Goal: Navigation & Orientation: Find specific page/section

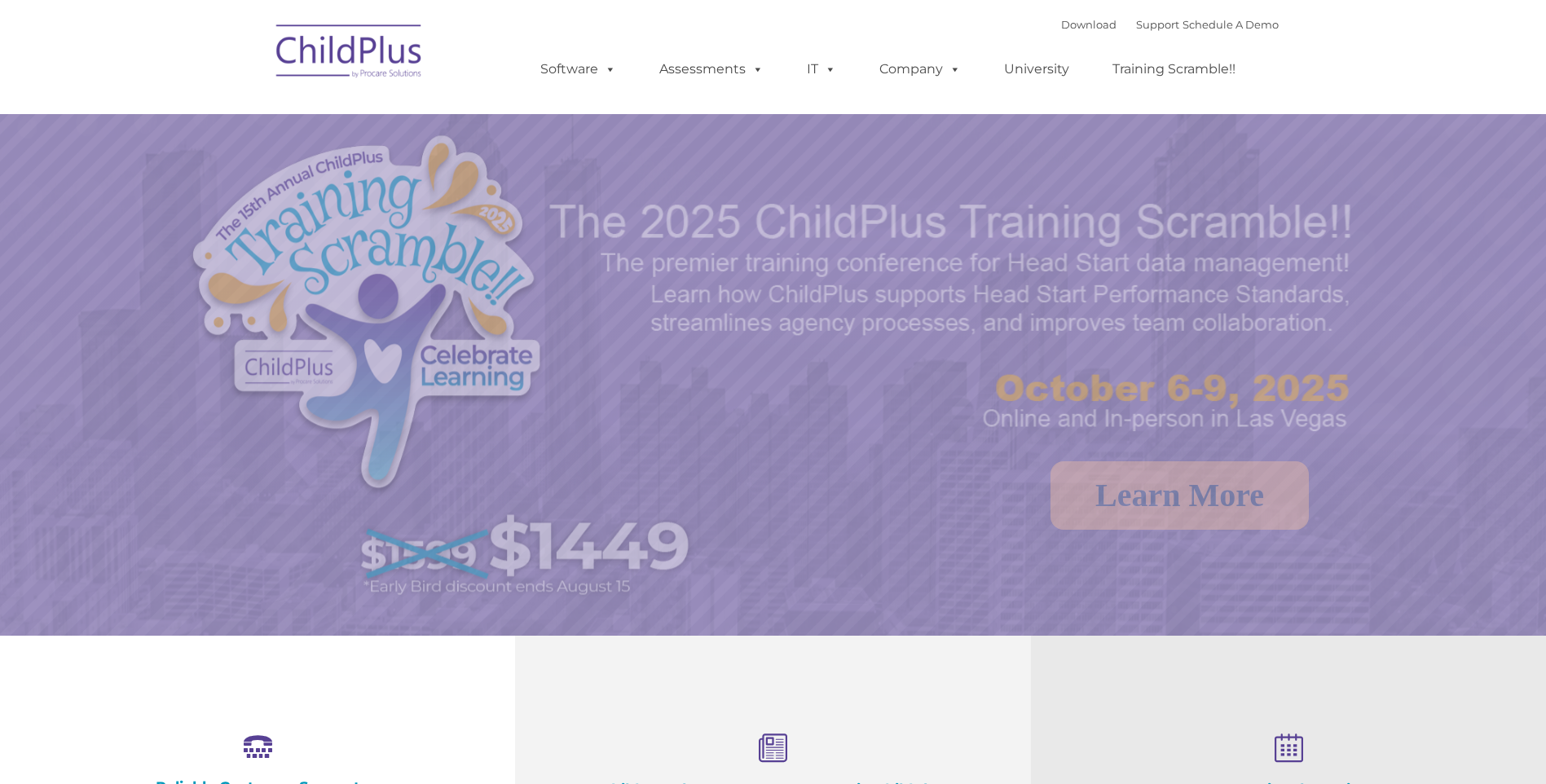
select select "MEDIUM"
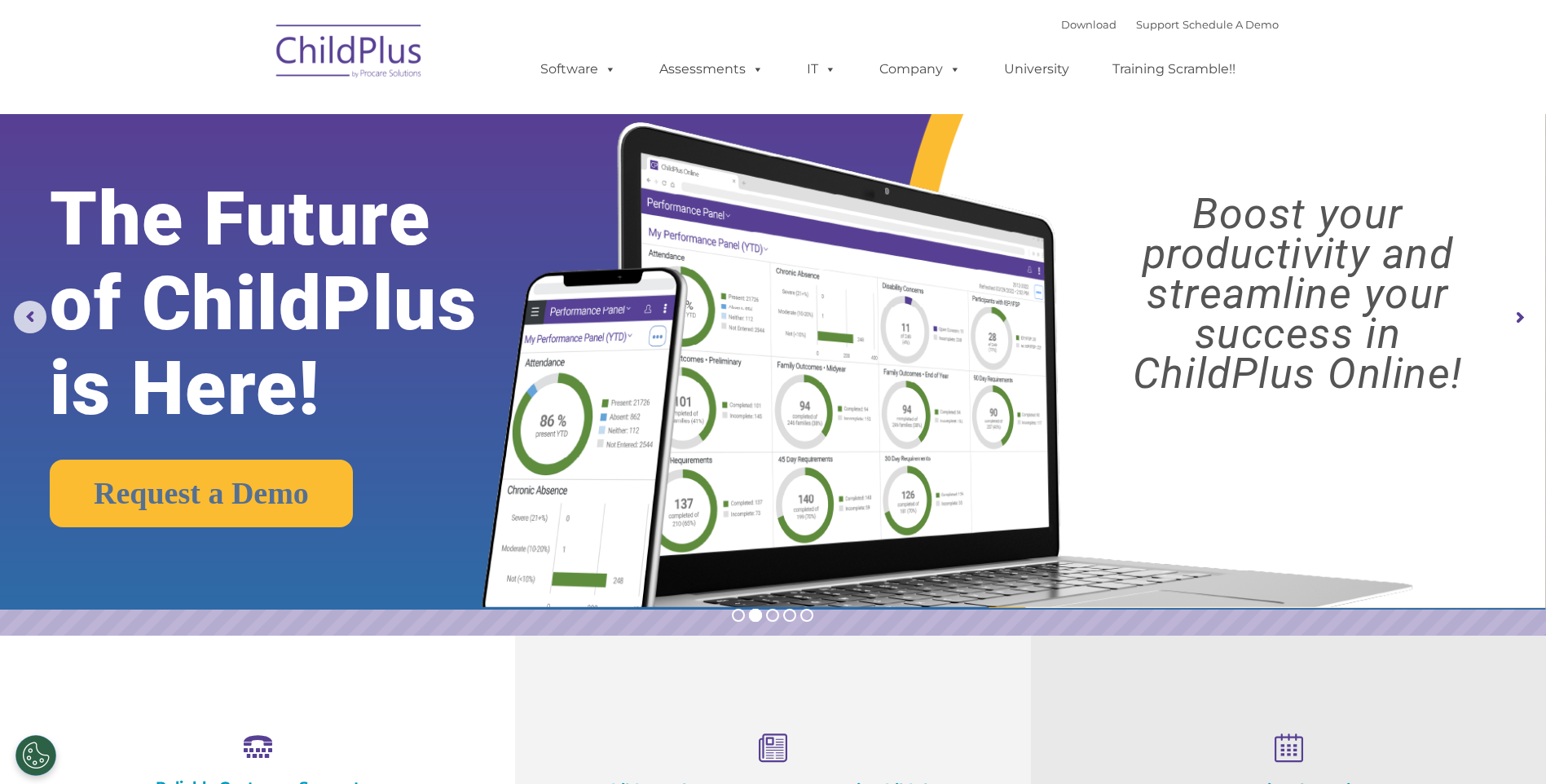
click at [1516, 51] on nav "Download Support | Schedule A Demo  MENU MENU Software ChildPlus: The original…" at bounding box center [773, 57] width 1546 height 114
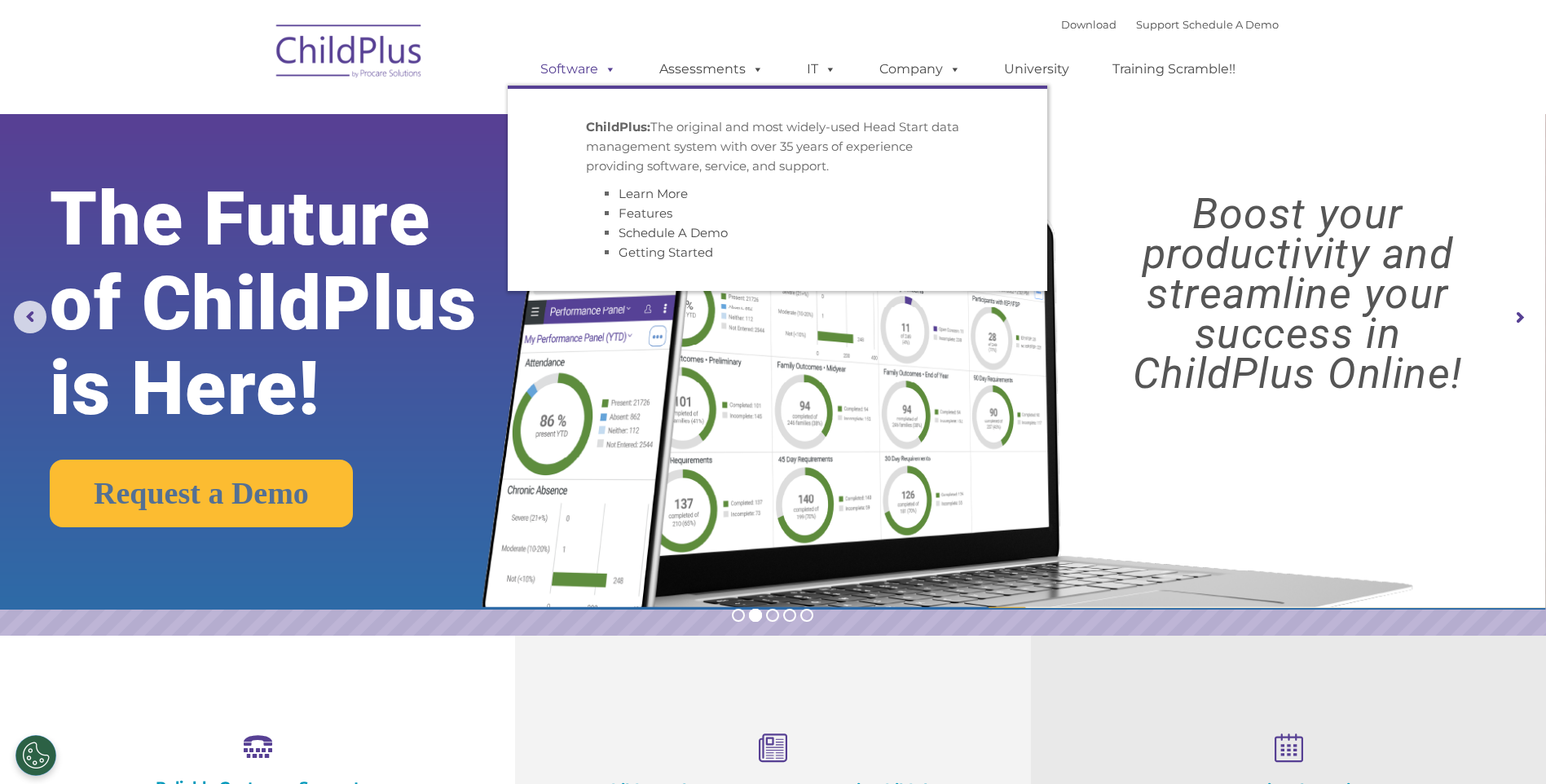
click at [606, 77] on span at bounding box center [607, 69] width 18 height 15
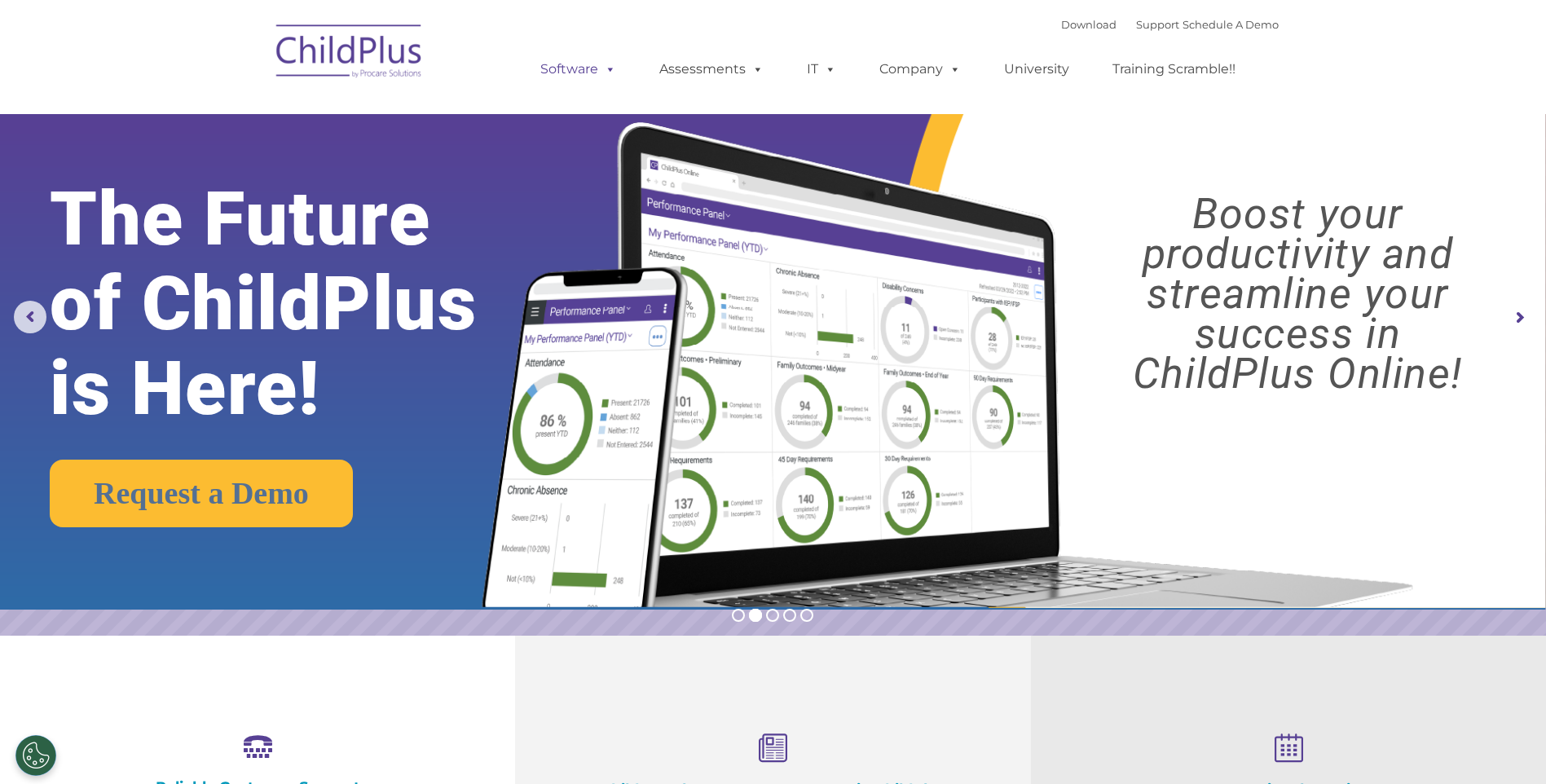
click at [606, 77] on span at bounding box center [607, 69] width 18 height 15
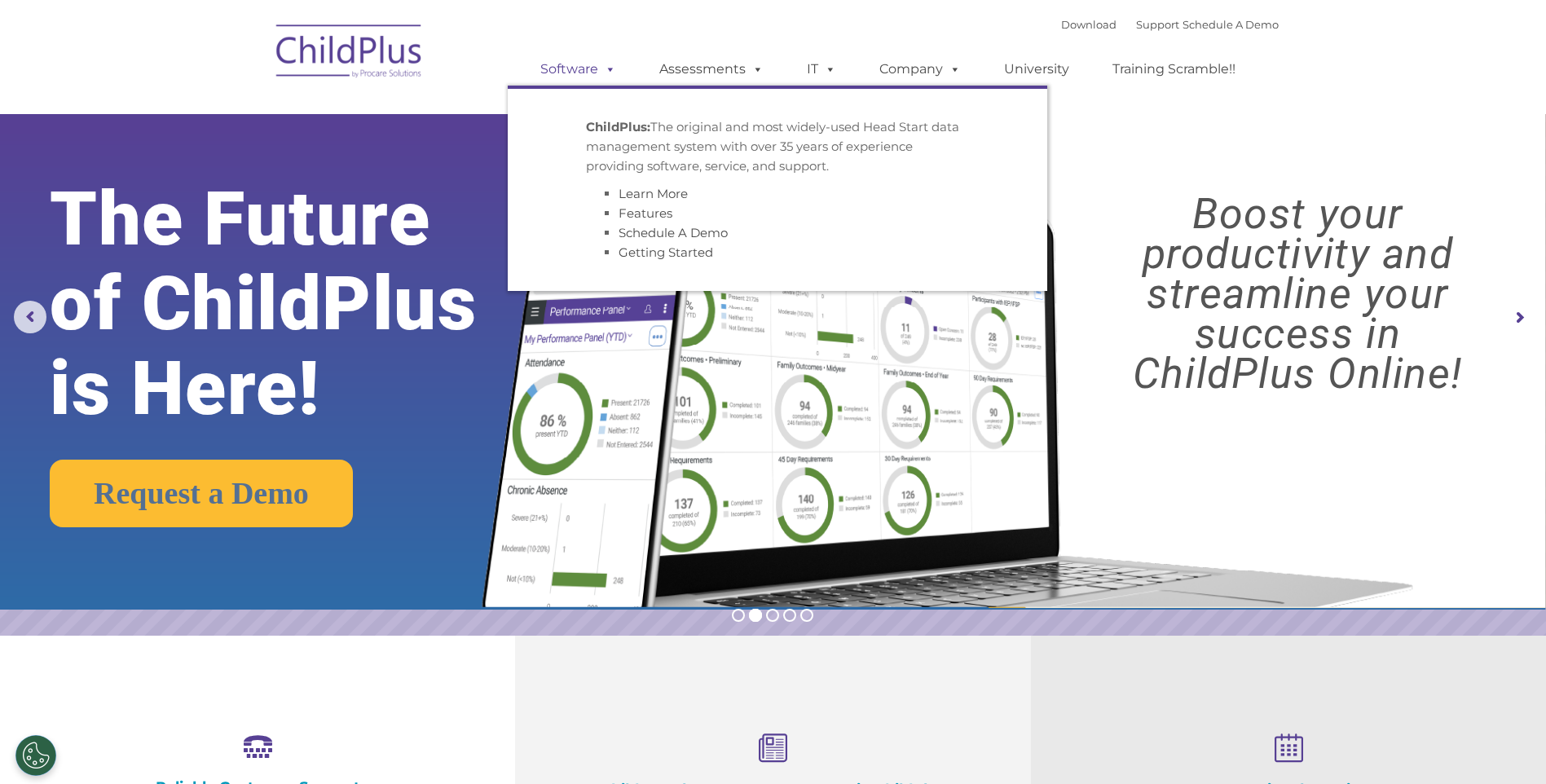
click at [606, 77] on span at bounding box center [607, 69] width 18 height 15
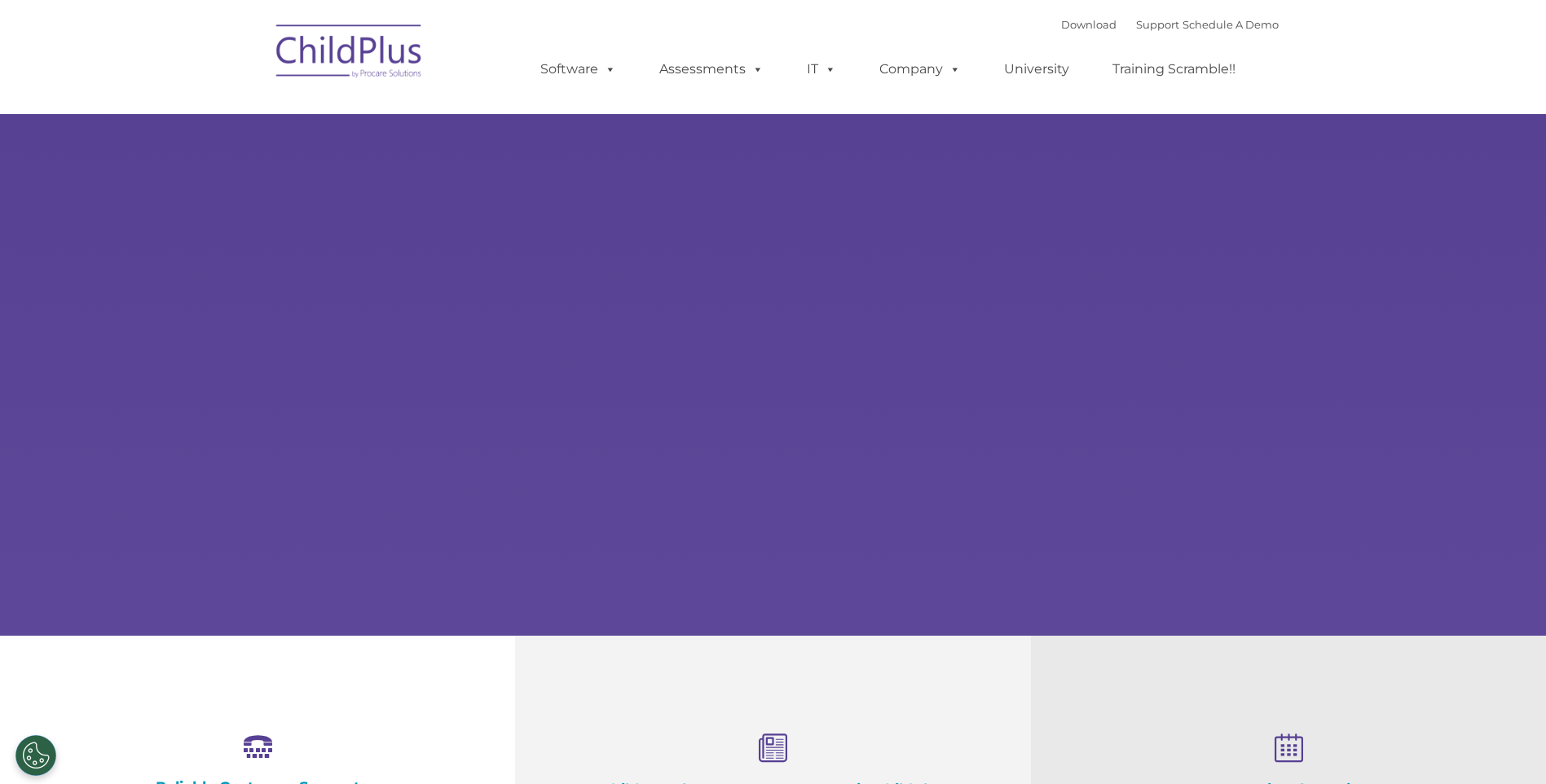
select select "MEDIUM"
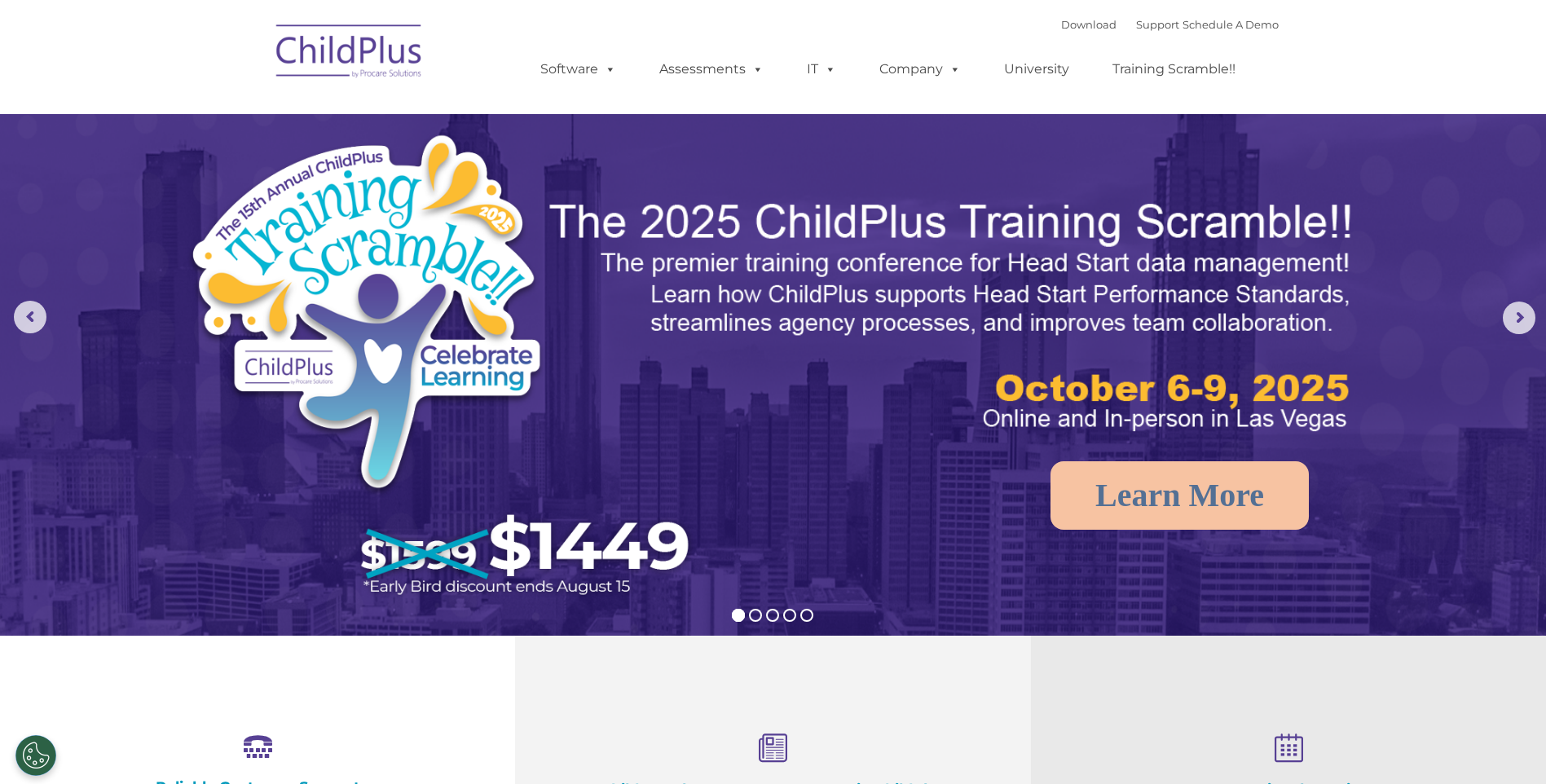
click at [419, 56] on img at bounding box center [350, 53] width 163 height 81
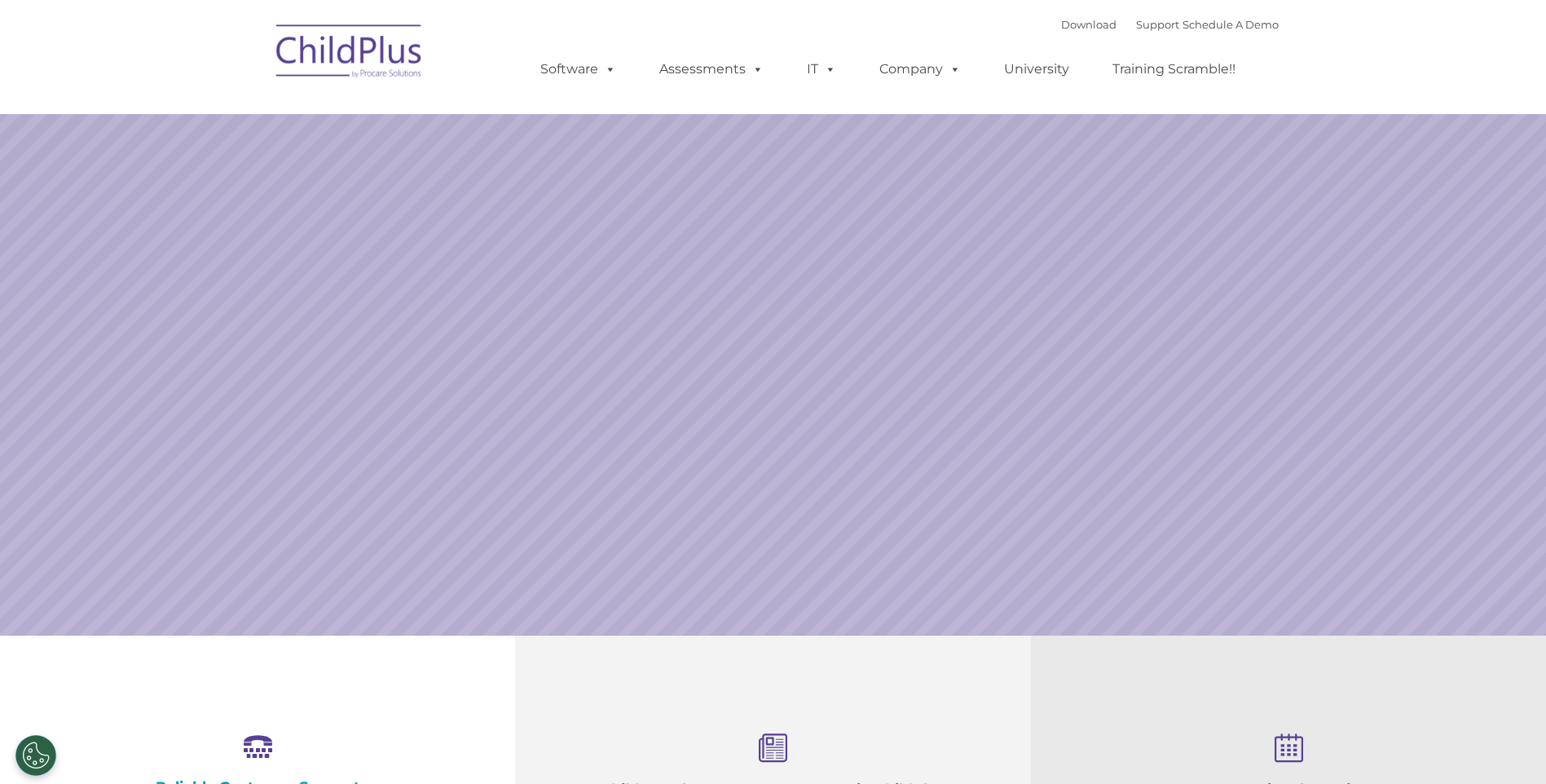
select select "MEDIUM"
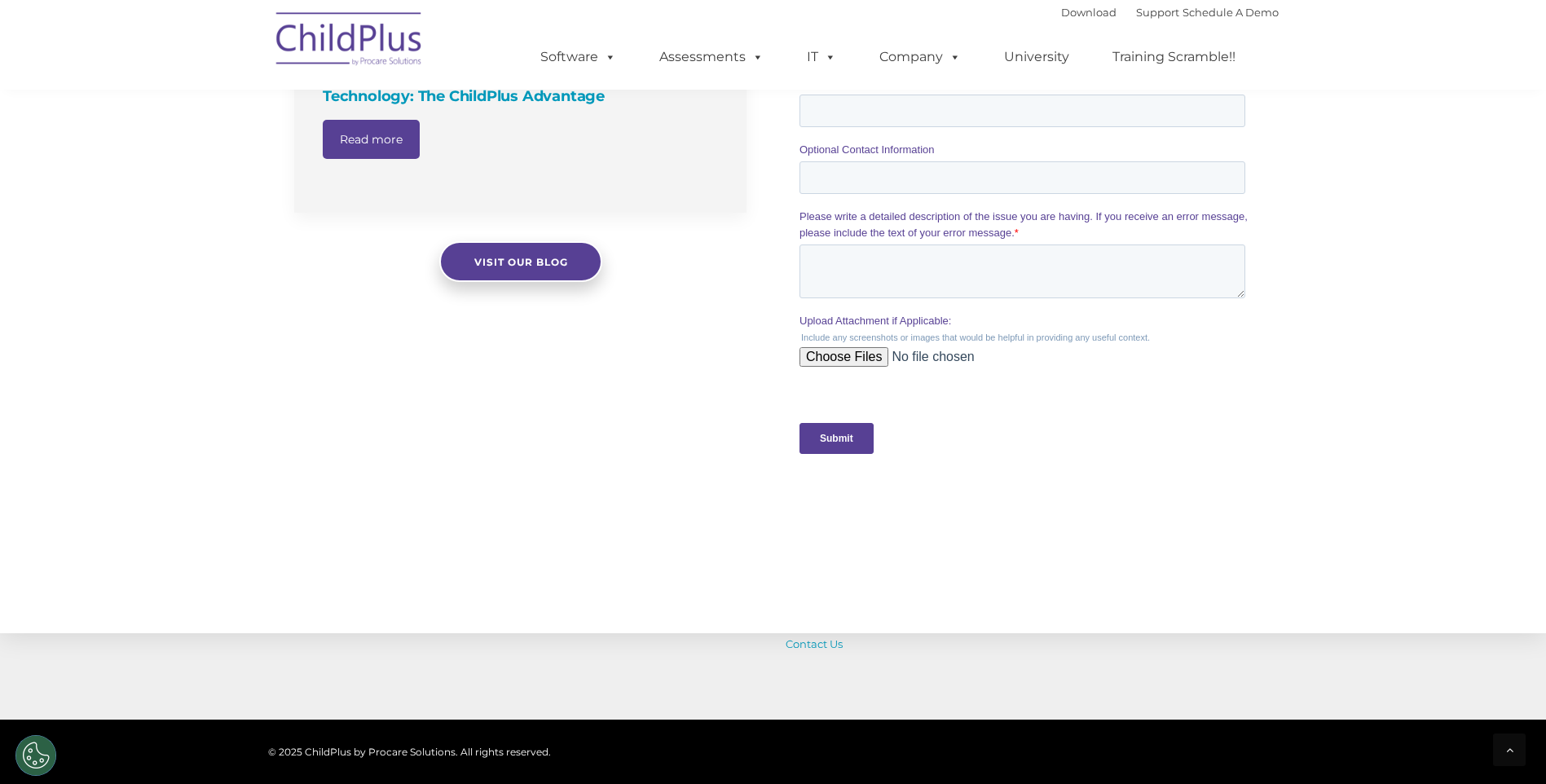
scroll to position [1337, 0]
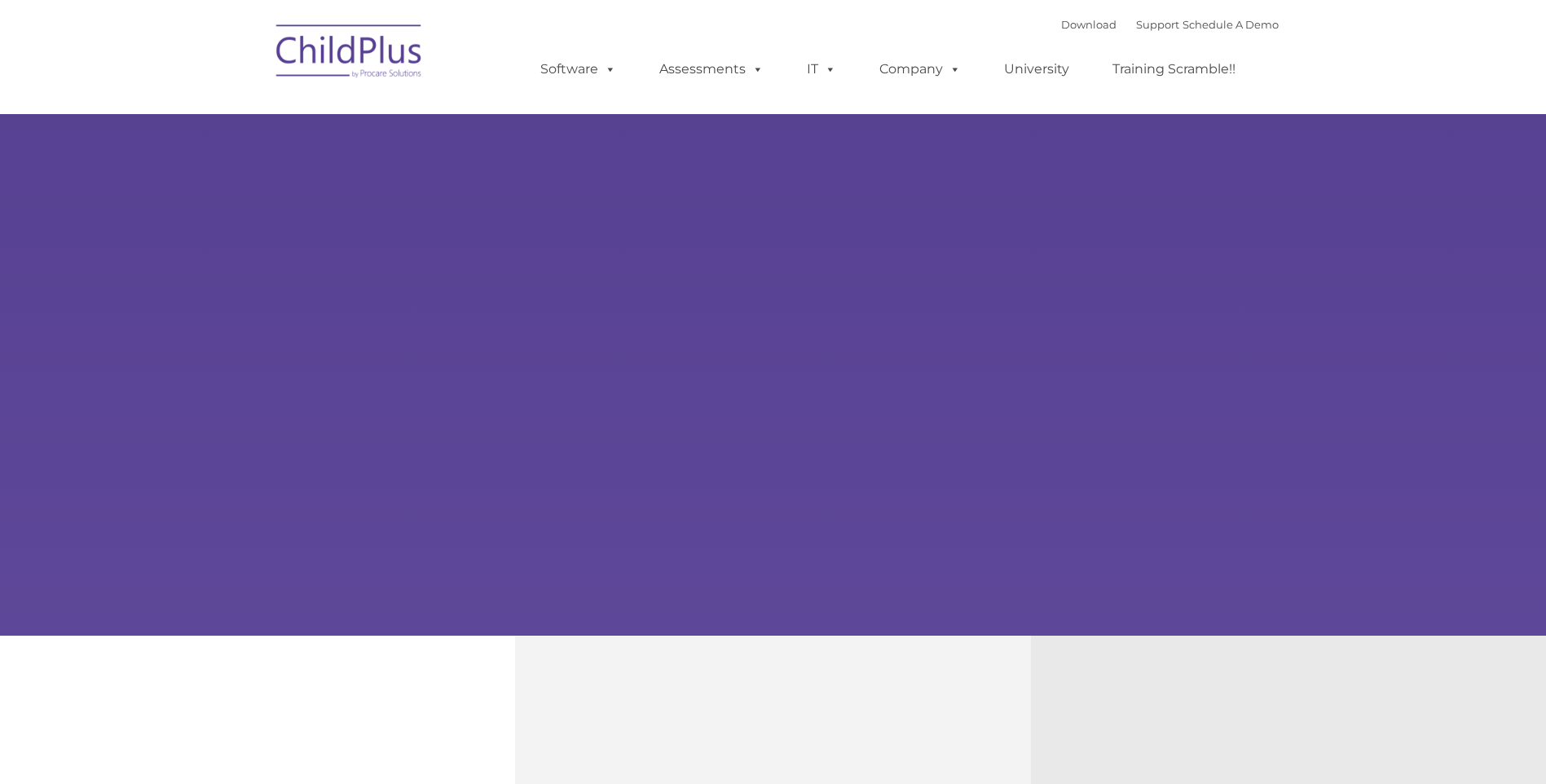
type input ""
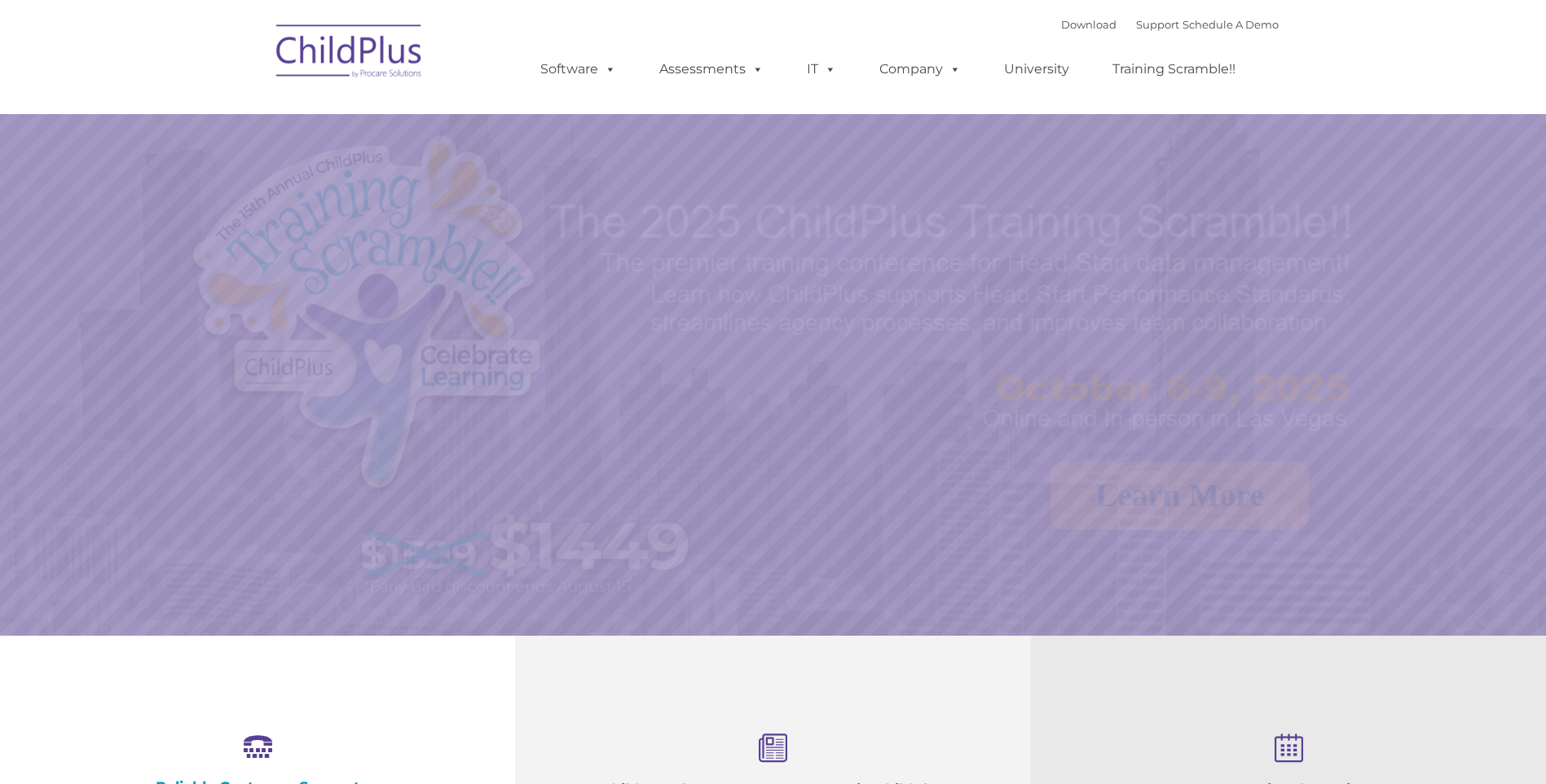
select select "MEDIUM"
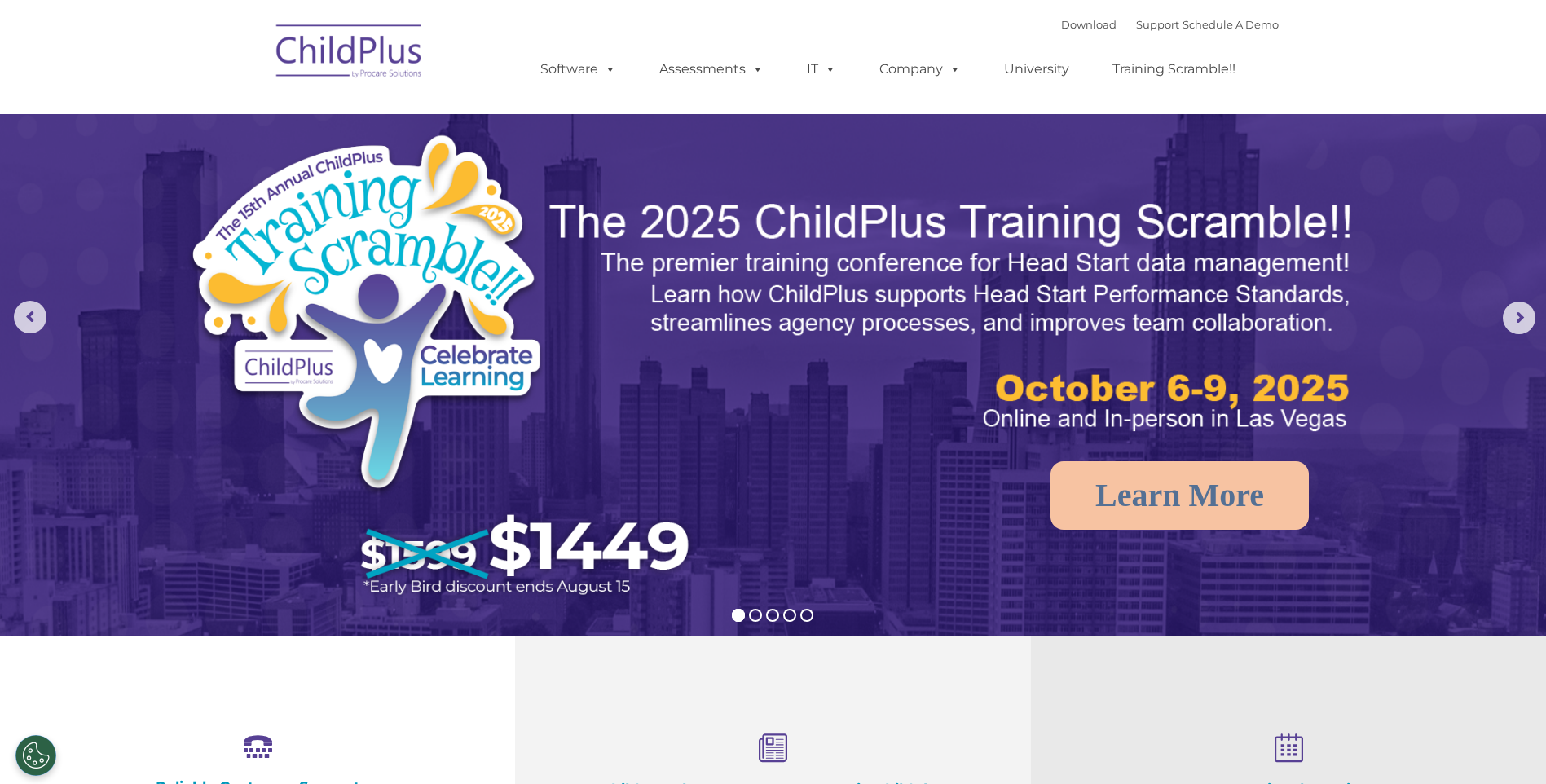
click at [1501, 314] on img at bounding box center [773, 486] width 1546 height 972
click at [1509, 314] on rs-arrow at bounding box center [1519, 318] width 33 height 33
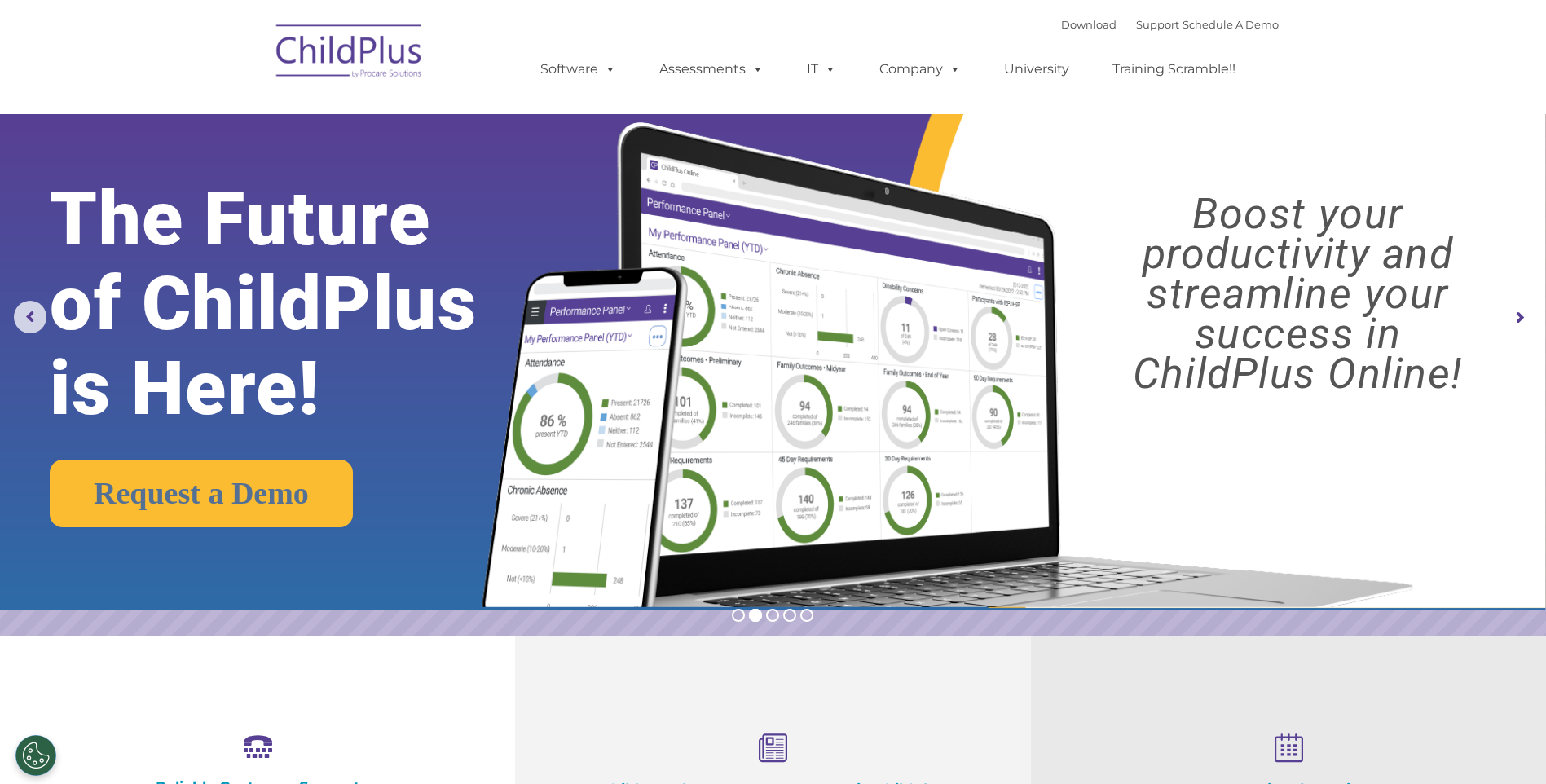
click at [1509, 314] on rs-arrow at bounding box center [1519, 318] width 33 height 33
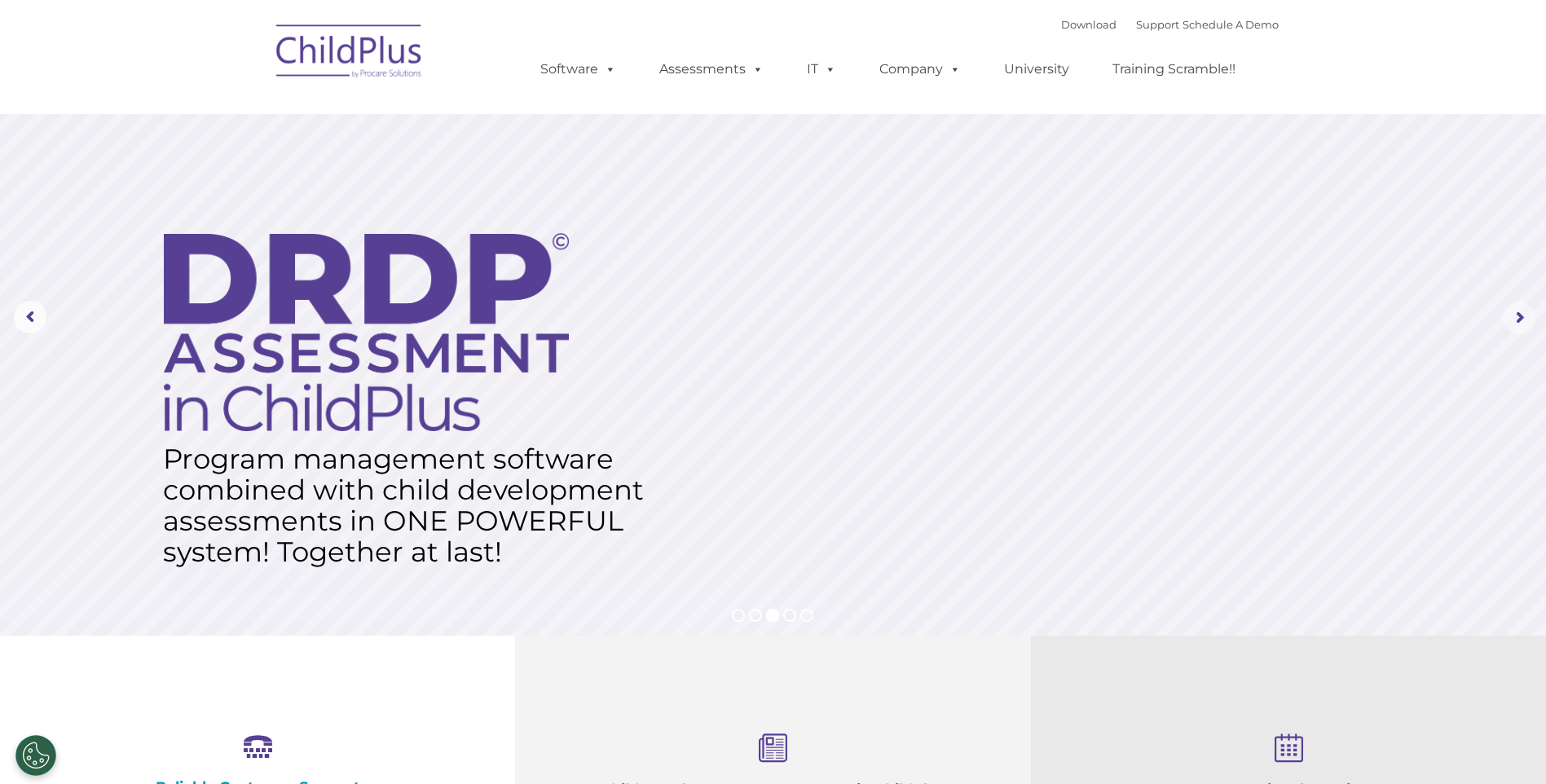
click at [1509, 314] on rs-arrow at bounding box center [1519, 318] width 33 height 33
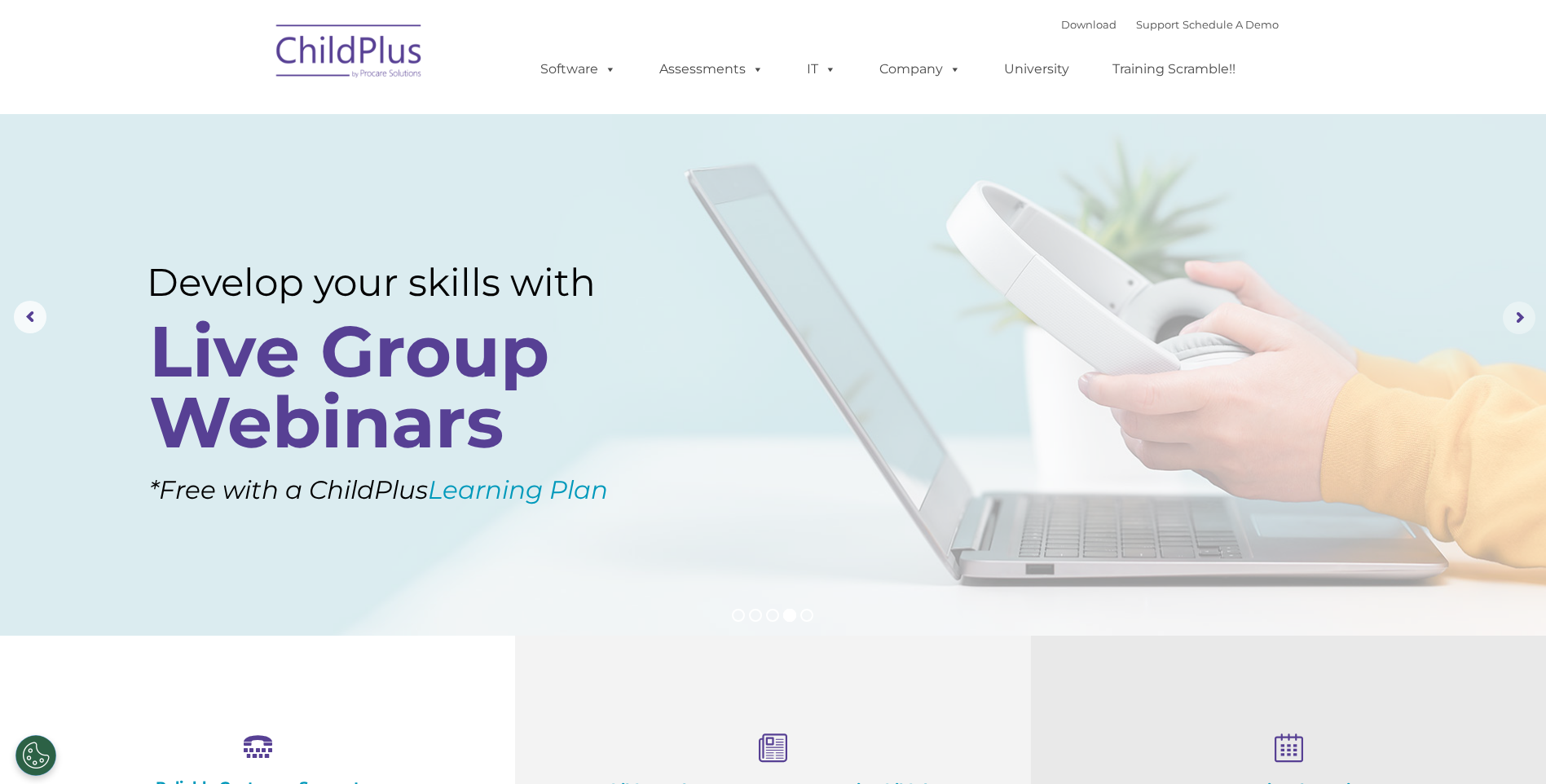
click at [1509, 314] on rs-arrow at bounding box center [1519, 318] width 33 height 33
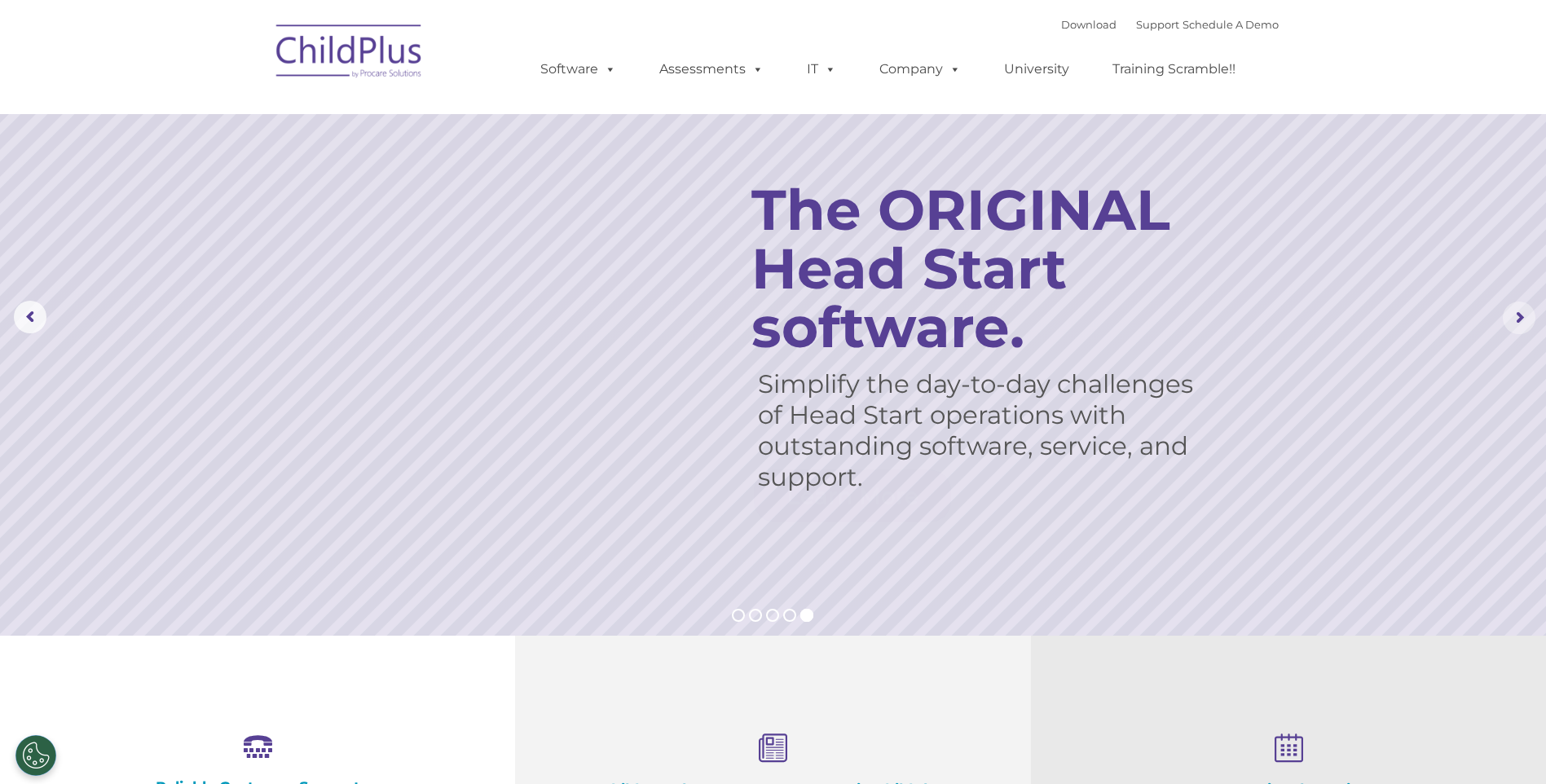
click at [1509, 314] on rs-arrow at bounding box center [1519, 318] width 33 height 33
